Goal: Transaction & Acquisition: Purchase product/service

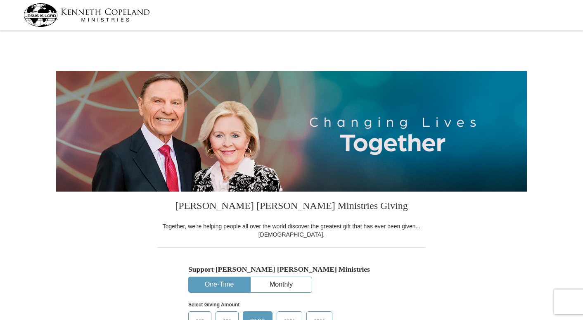
select select "OK"
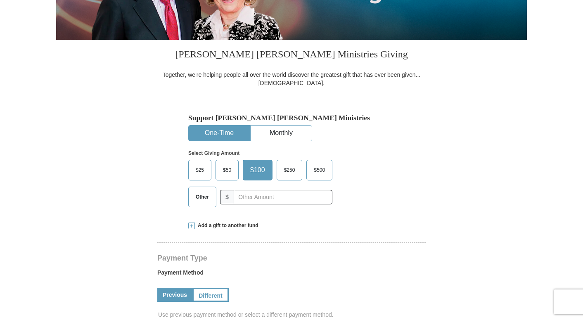
scroll to position [152, 0]
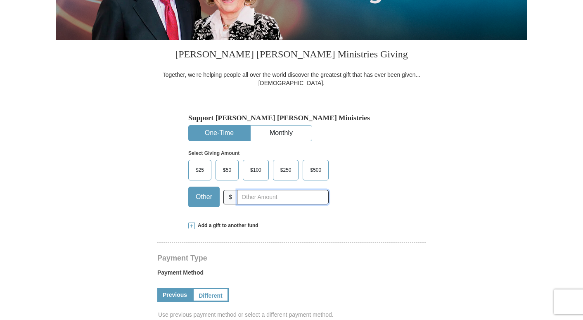
click at [252, 199] on input "text" at bounding box center [283, 197] width 92 height 14
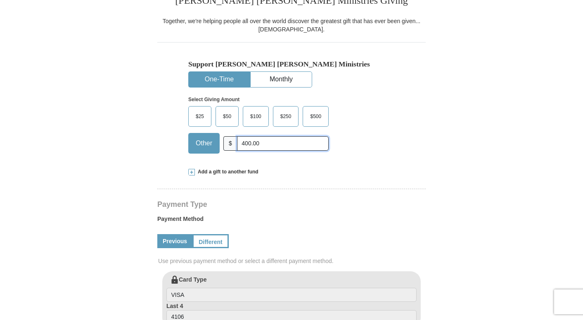
scroll to position [207, 0]
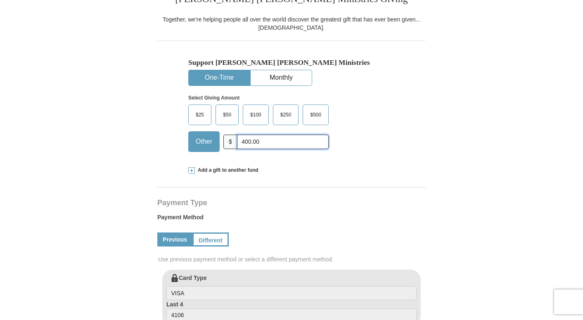
type input "400.00"
click at [223, 168] on span "Add a gift to another fund" at bounding box center [227, 170] width 64 height 7
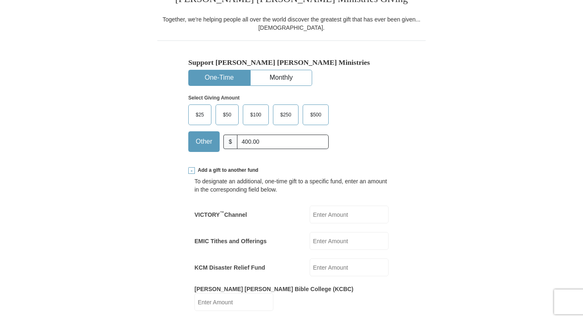
click at [369, 213] on input "VICTORY ™ Channel" at bounding box center [349, 215] width 79 height 18
type input "100.00"
click at [359, 267] on input "KCM Disaster Relief Fund" at bounding box center [349, 267] width 79 height 18
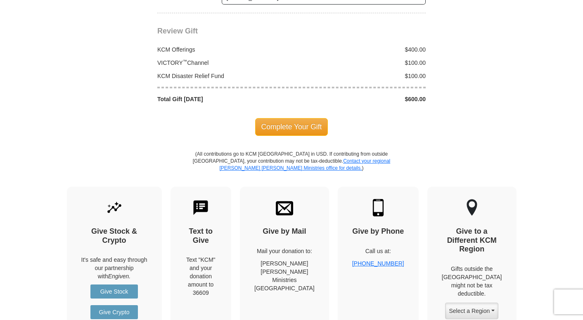
scroll to position [900, 0]
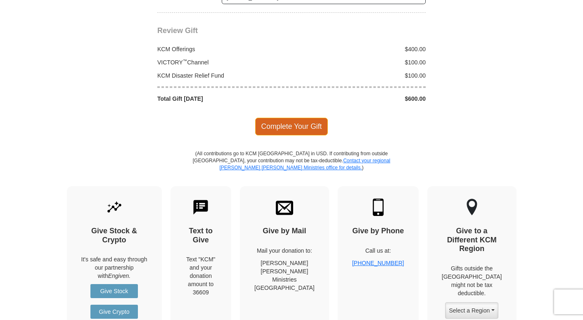
type input "100.00"
click at [296, 118] on span "Complete Your Gift" at bounding box center [291, 126] width 73 height 17
